Goal: Task Accomplishment & Management: Complete application form

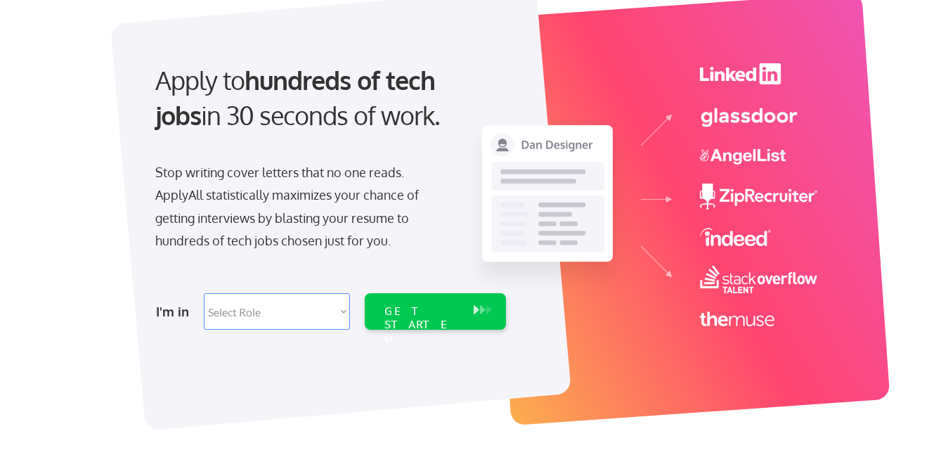
scroll to position [141, 0]
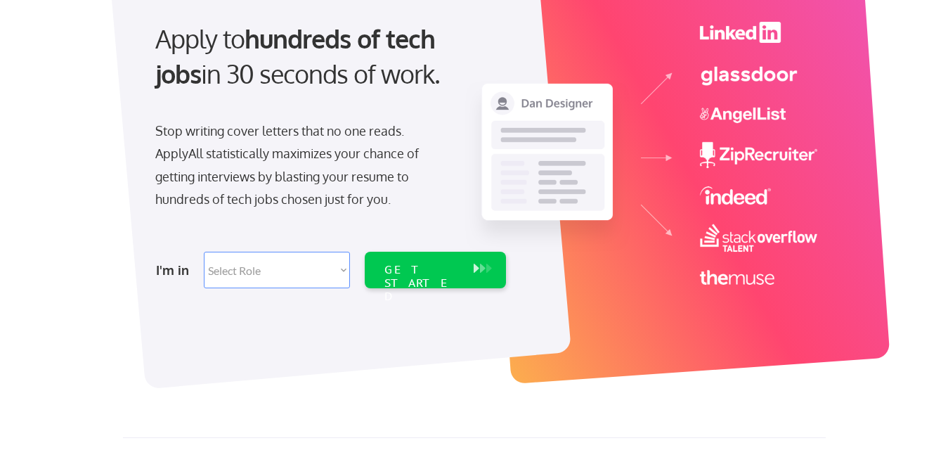
click at [266, 287] on select "Select Role Software Engineering Product Management Customer Success Sales UI/U…" at bounding box center [277, 270] width 146 height 37
select select ""data_science___analytics""
click at [204, 252] on select "Select Role Software Engineering Product Management Customer Success Sales UI/U…" at bounding box center [277, 270] width 146 height 37
select select ""data_science___analytics""
click at [460, 271] on div "GET STARTED" at bounding box center [421, 270] width 89 height 37
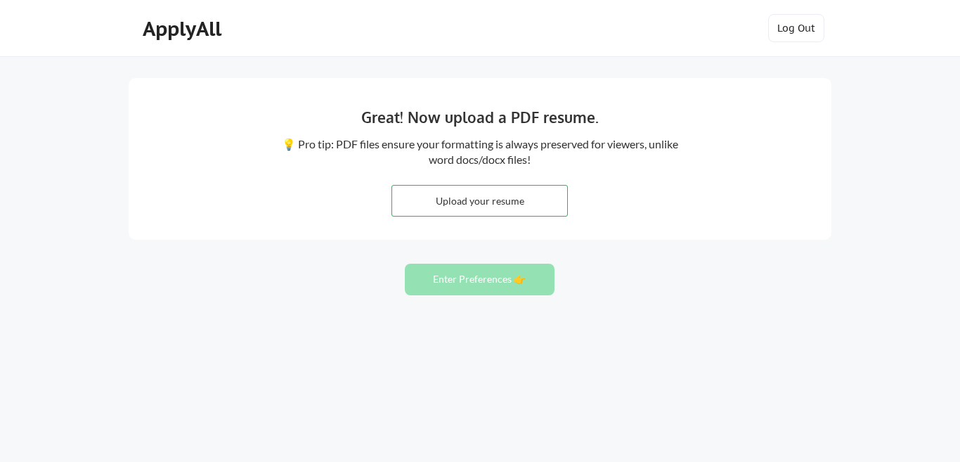
click at [528, 193] on input "file" at bounding box center [479, 200] width 175 height 30
type input "C:\fakepath\Quality Control Analyst - Alain Martinos - CV.pdf"
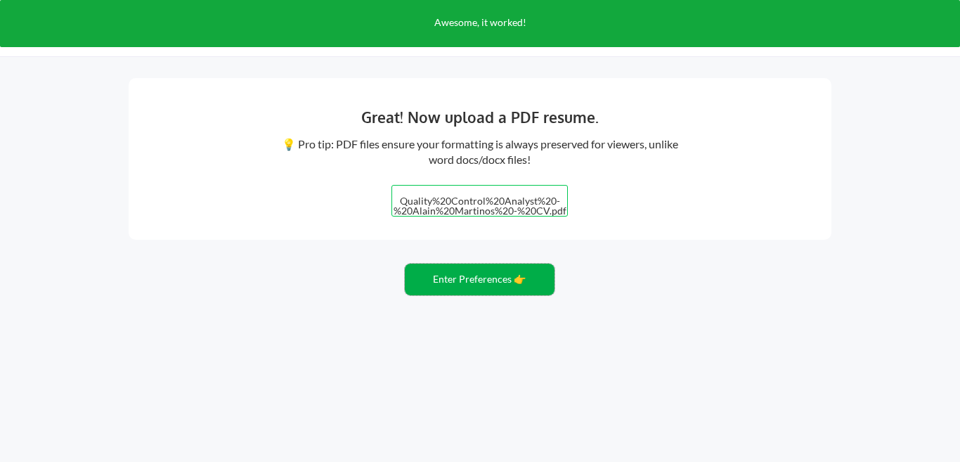
click at [502, 280] on button "Enter Preferences 👉" at bounding box center [480, 279] width 150 height 32
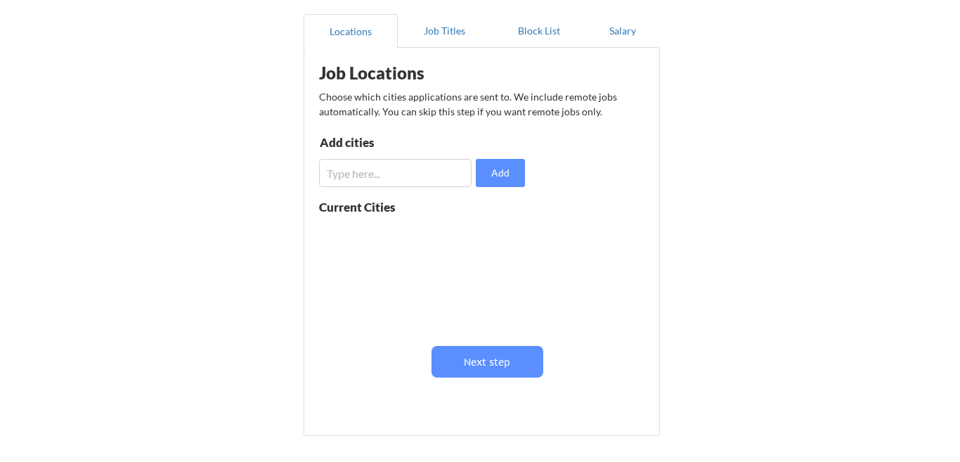
scroll to position [141, 0]
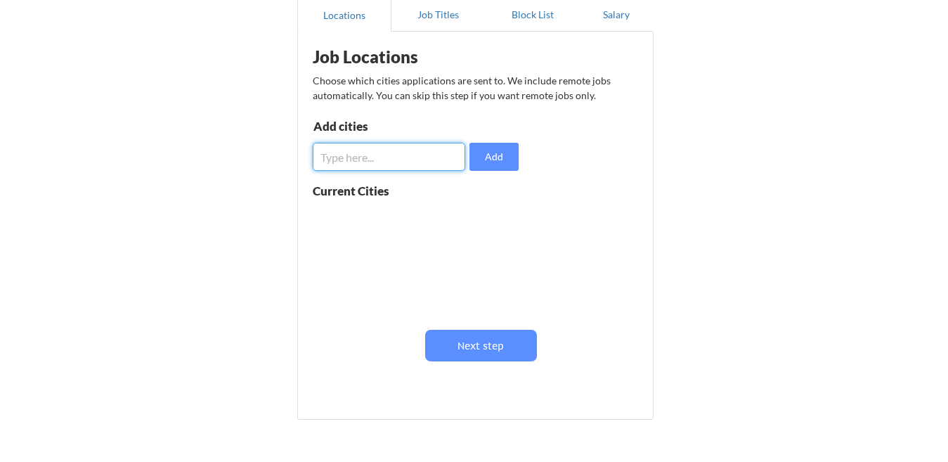
click at [410, 157] on input "input" at bounding box center [389, 157] width 152 height 28
type input "worldwide"
click at [482, 167] on button "Add" at bounding box center [493, 157] width 49 height 28
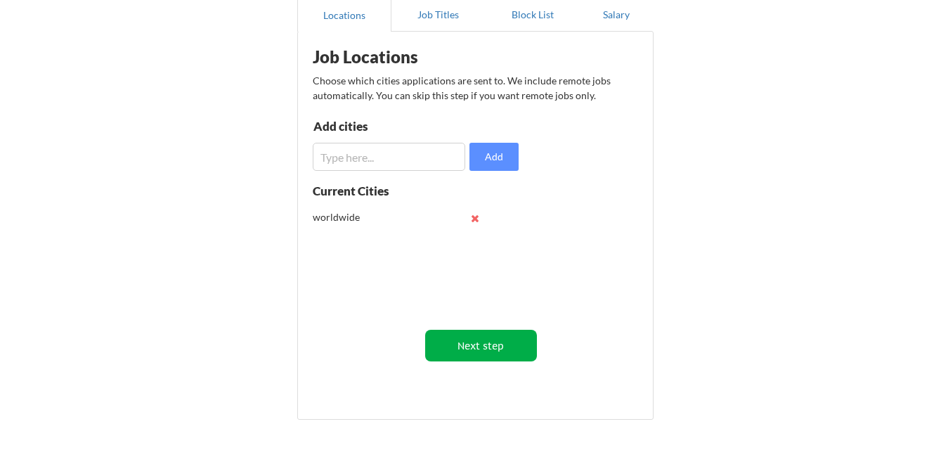
click at [483, 347] on button "Next step" at bounding box center [481, 346] width 112 height 32
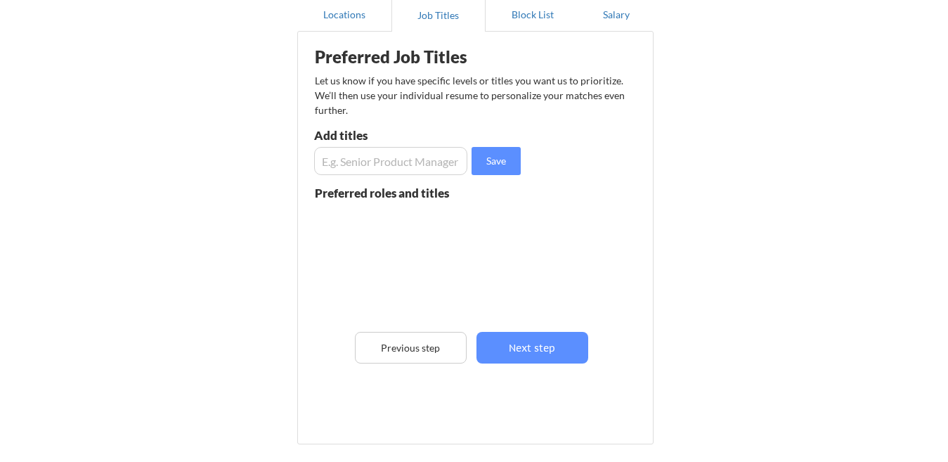
click at [419, 169] on input "input" at bounding box center [390, 161] width 153 height 28
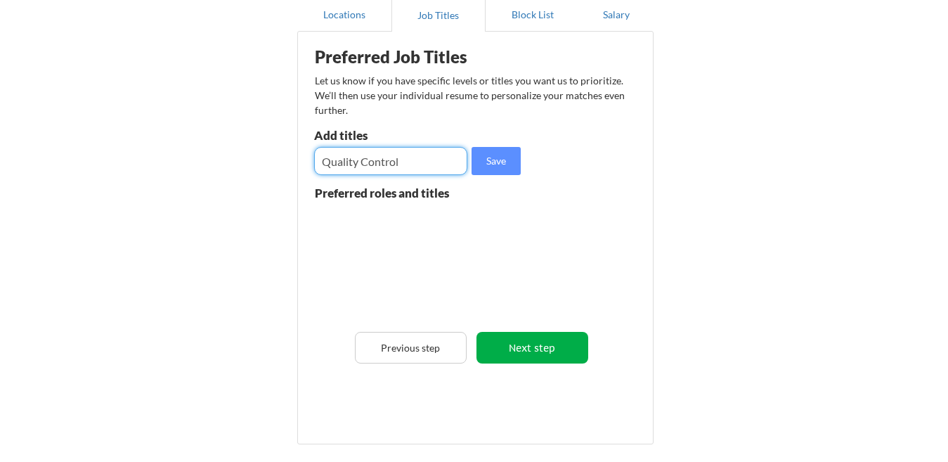
type input "Quality Control"
click at [542, 332] on button "Next step" at bounding box center [532, 348] width 112 height 32
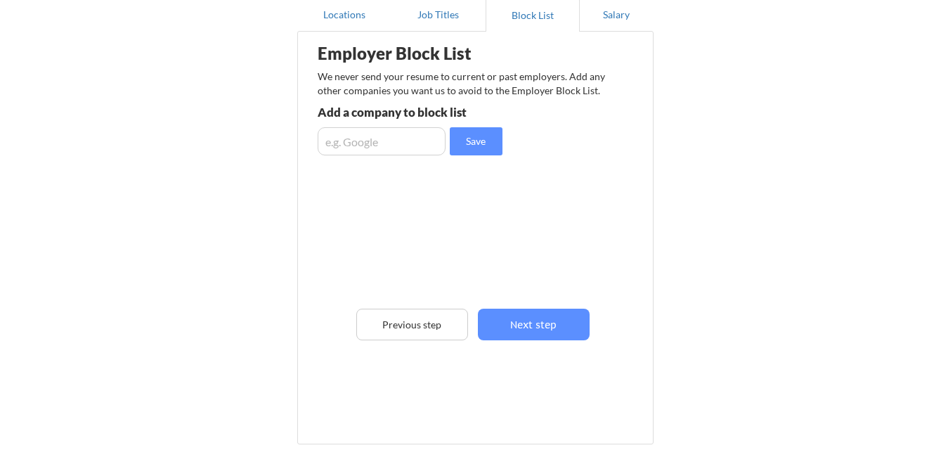
click at [361, 143] on input "input" at bounding box center [382, 141] width 128 height 28
type input "g"
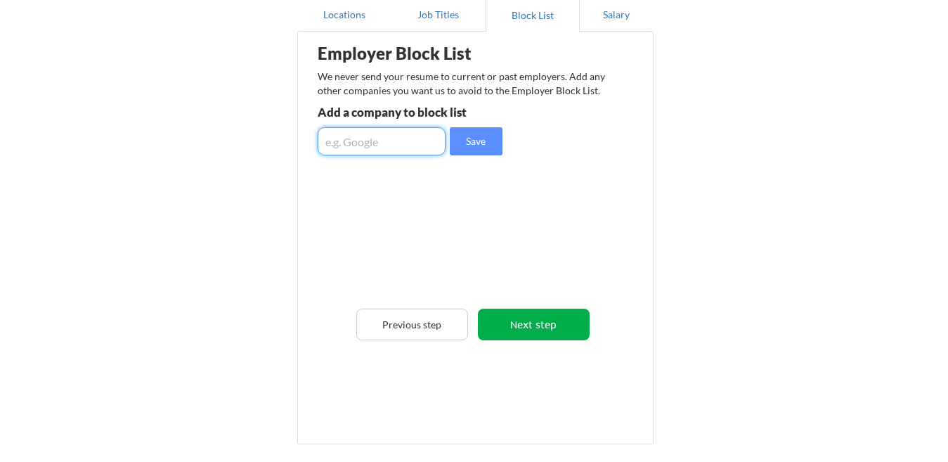
click at [523, 316] on button "Next step" at bounding box center [534, 324] width 112 height 32
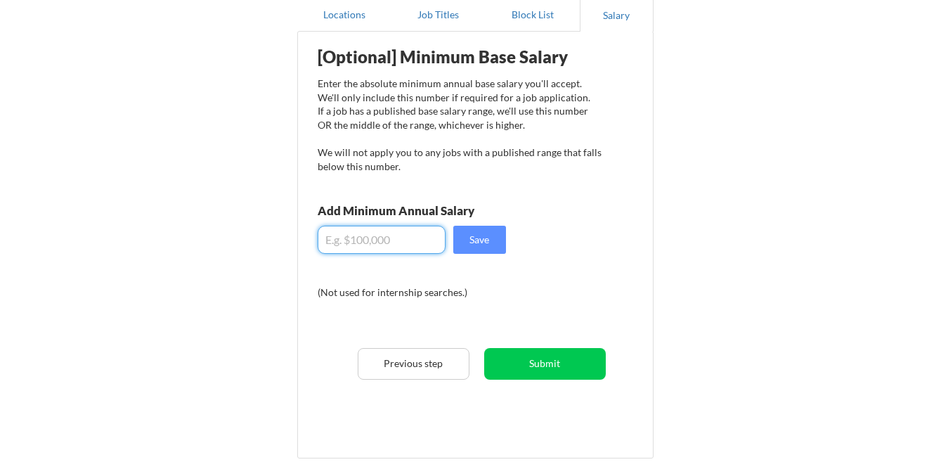
click at [348, 242] on input "input" at bounding box center [382, 240] width 128 height 28
type input "$200,000"
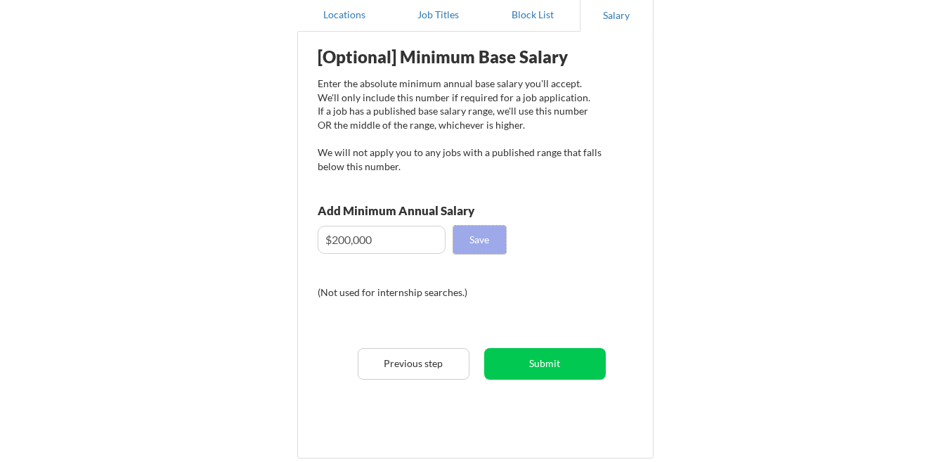
drag, startPoint x: 494, startPoint y: 246, endPoint x: 511, endPoint y: 247, distance: 16.9
click at [494, 242] on button "Save" at bounding box center [479, 240] width 53 height 28
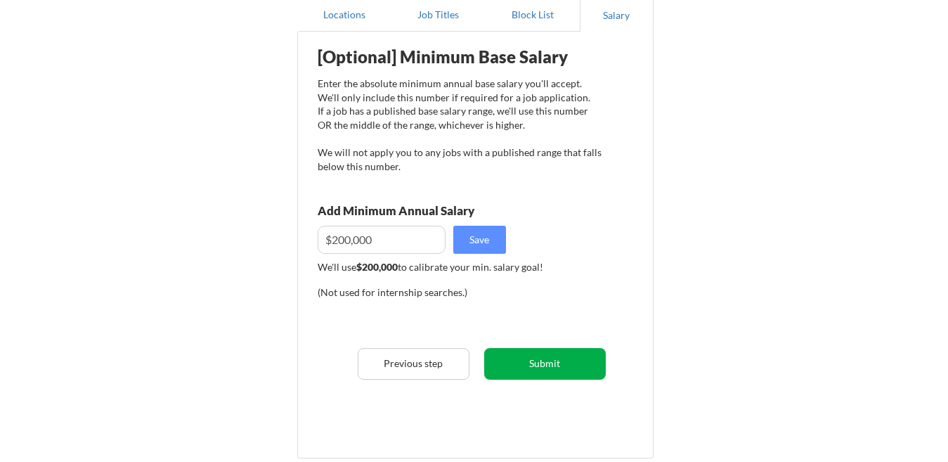
drag, startPoint x: 573, startPoint y: 369, endPoint x: 676, endPoint y: 357, distance: 104.0
click at [571, 366] on button "Submit" at bounding box center [545, 364] width 122 height 32
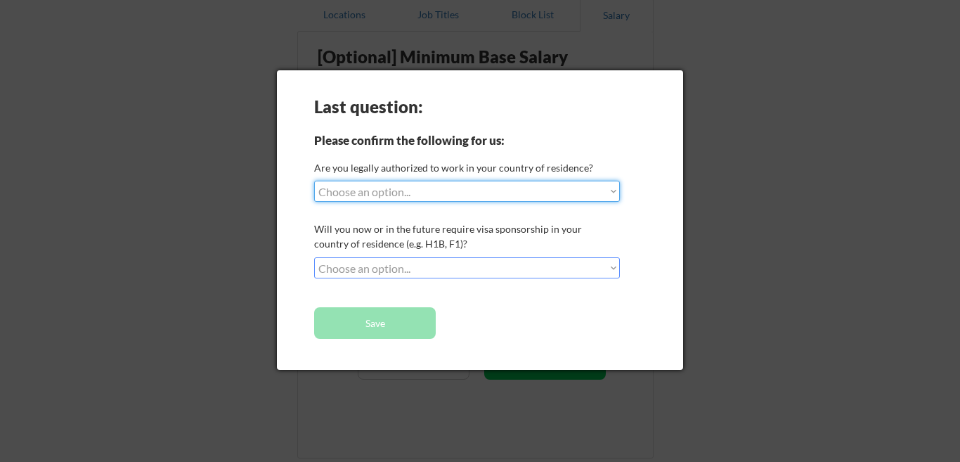
click at [381, 193] on select "Choose an option... Yes, I am a US Citizen Yes, I am a Canadian Citizen Yes, I …" at bounding box center [467, 191] width 306 height 21
select select ""yes__i_am_here_on_a_visa__h1b__opt__etc__""
click at [314, 181] on select "Choose an option... Yes, I am a US Citizen Yes, I am a Canadian Citizen Yes, I …" at bounding box center [467, 191] width 306 height 21
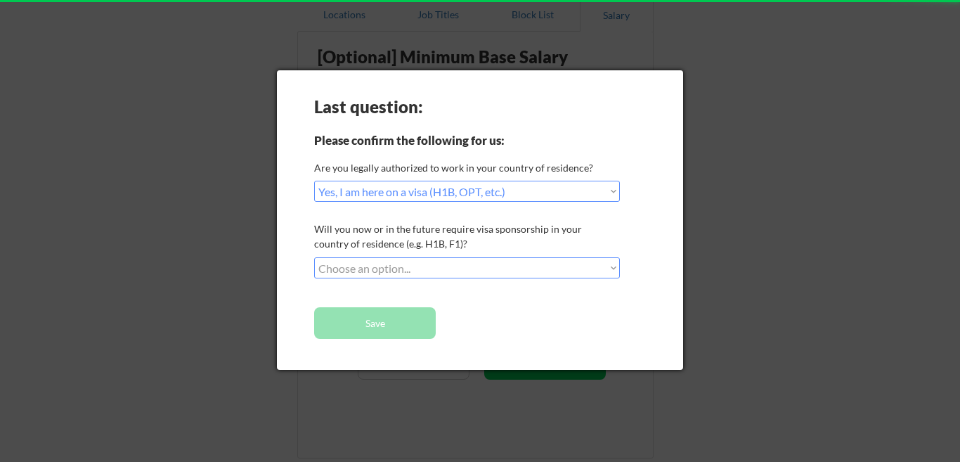
click at [409, 259] on select "Choose an option... No, I will not need sponsorship Yes, I will need sponsorship" at bounding box center [467, 267] width 306 height 21
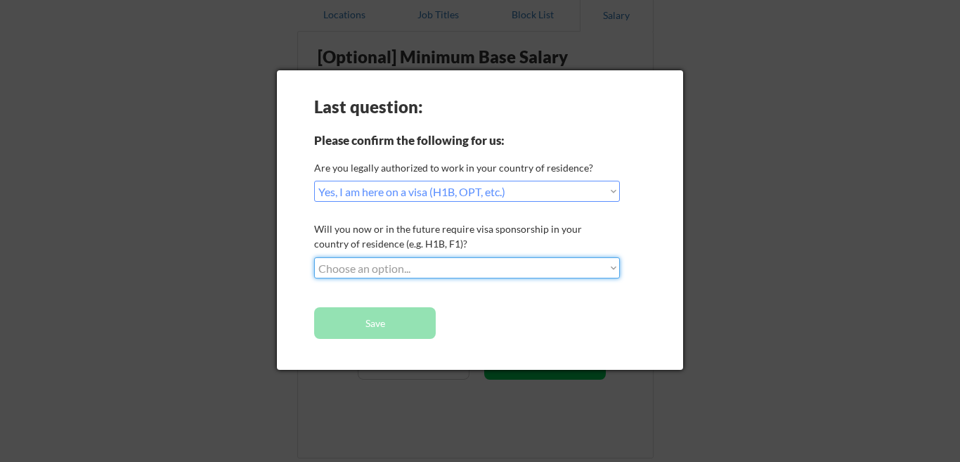
select select ""yes__i_will_need_sponsorship""
click at [314, 257] on select "Choose an option... No, I will not need sponsorship Yes, I will need sponsorship" at bounding box center [467, 267] width 306 height 21
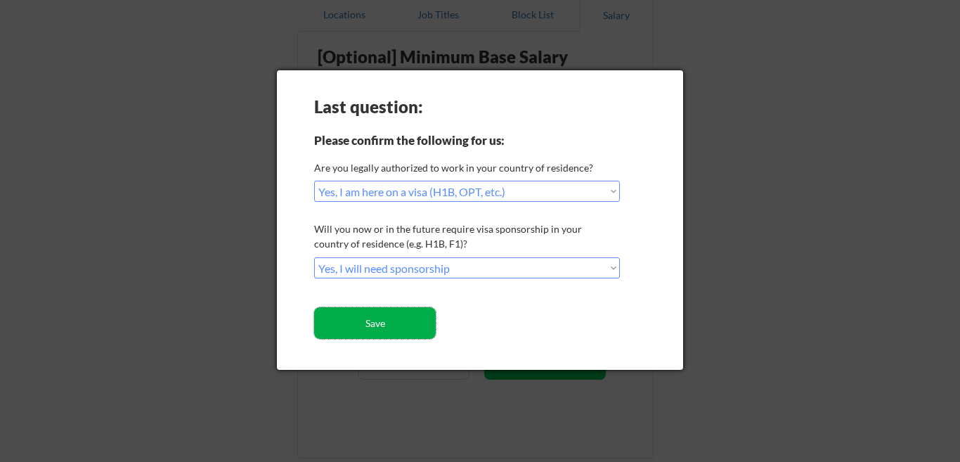
click at [399, 316] on button "Save" at bounding box center [375, 323] width 122 height 32
drag, startPoint x: 345, startPoint y: 325, endPoint x: 351, endPoint y: 320, distance: 7.6
click at [346, 325] on button "Save" at bounding box center [375, 323] width 122 height 32
